Goal: Task Accomplishment & Management: Use online tool/utility

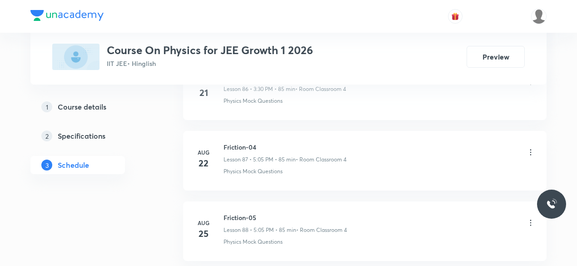
scroll to position [6573, 0]
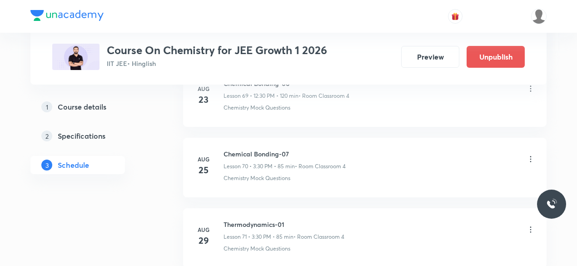
scroll to position [5378, 0]
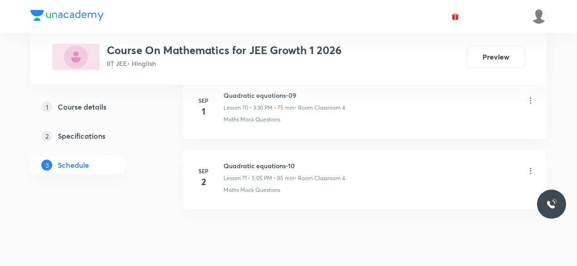
scroll to position [5440, 0]
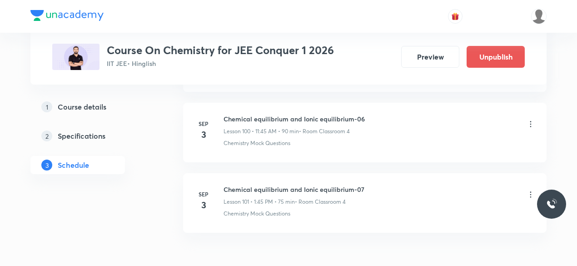
scroll to position [7545, 0]
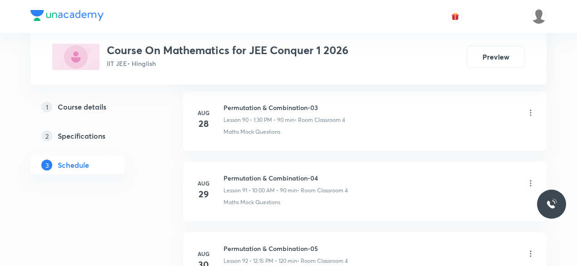
scroll to position [6851, 0]
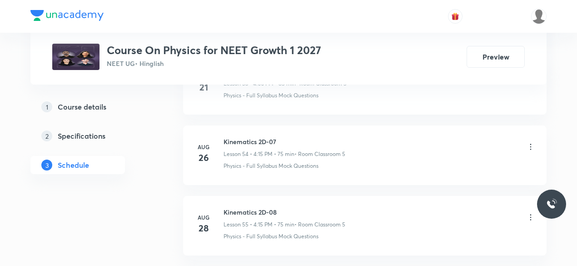
scroll to position [4261, 0]
